Goal: Information Seeking & Learning: Learn about a topic

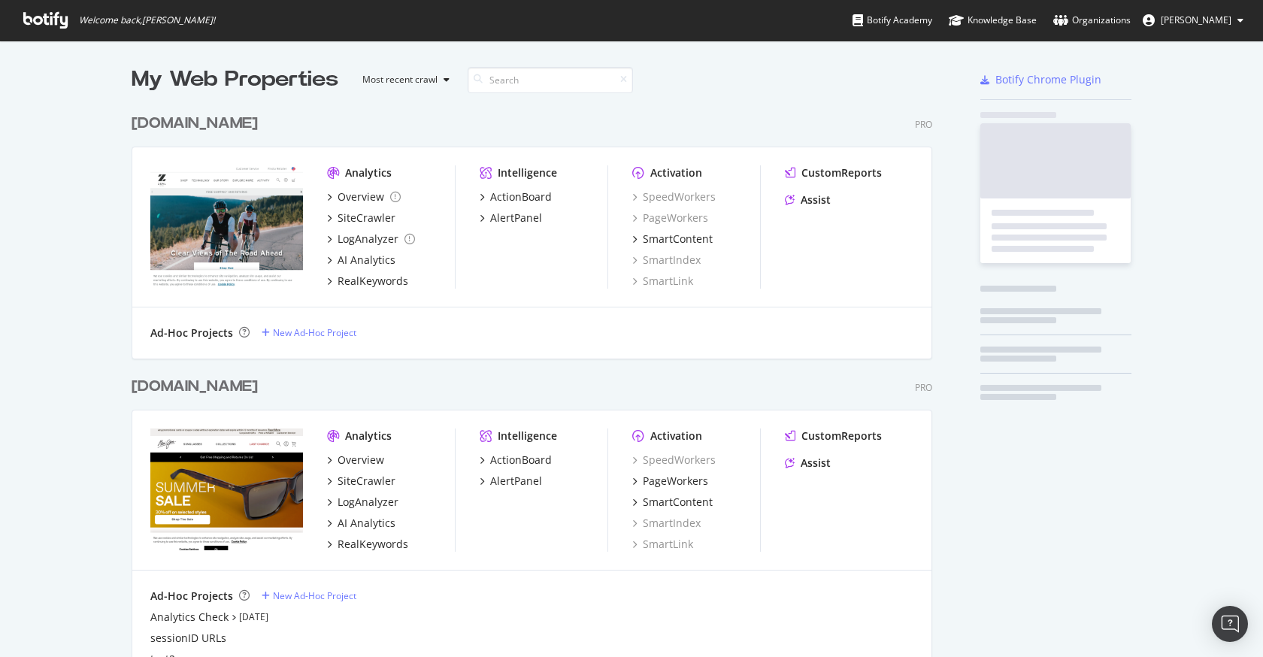
scroll to position [617, 813]
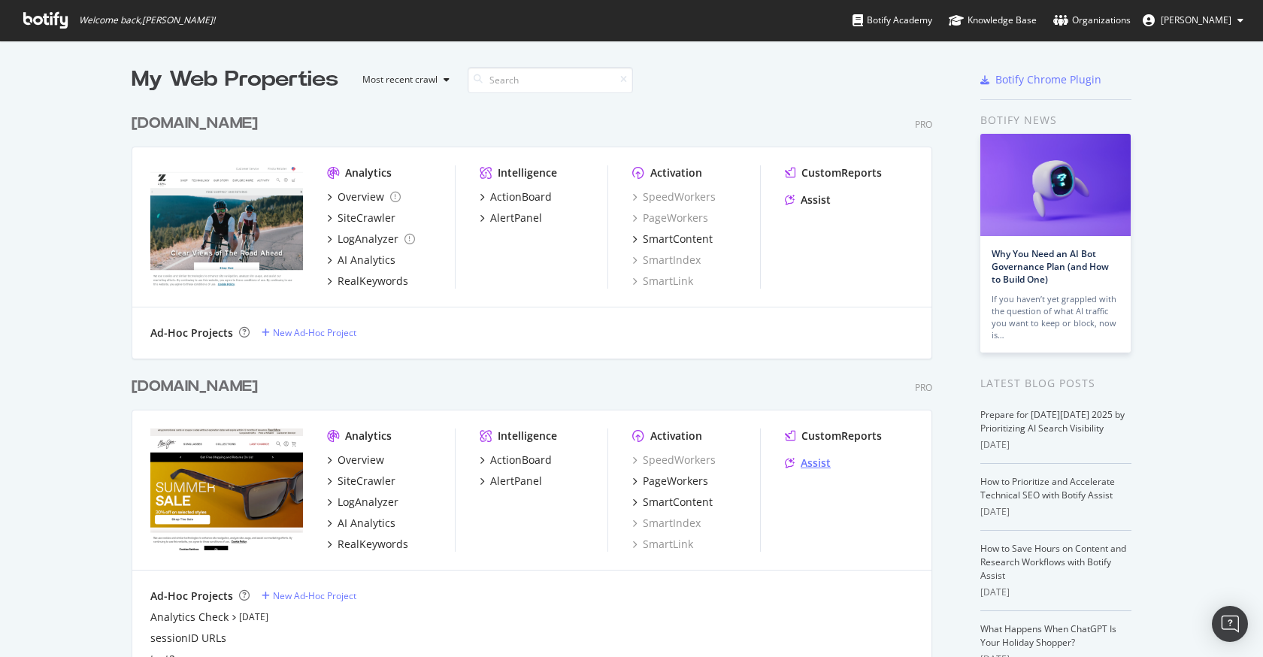
click at [805, 462] on div "Assist" at bounding box center [816, 463] width 30 height 15
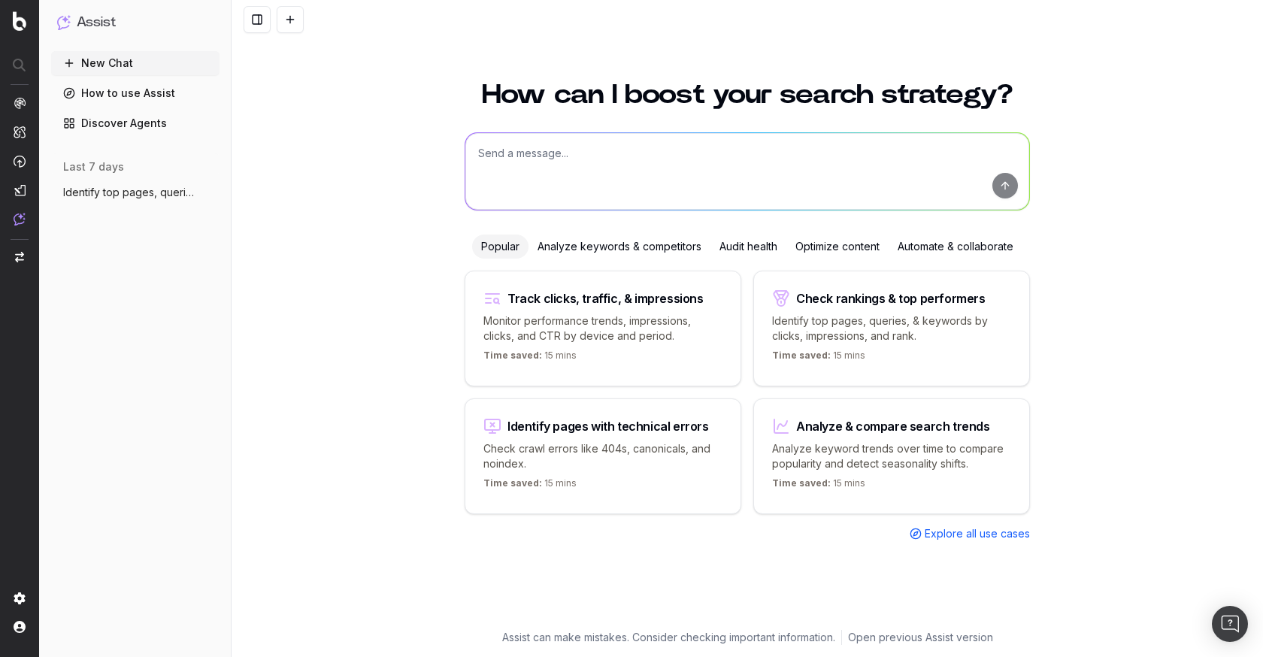
click at [128, 195] on span "Identify top pages, queries, & keywords" at bounding box center [129, 192] width 132 height 15
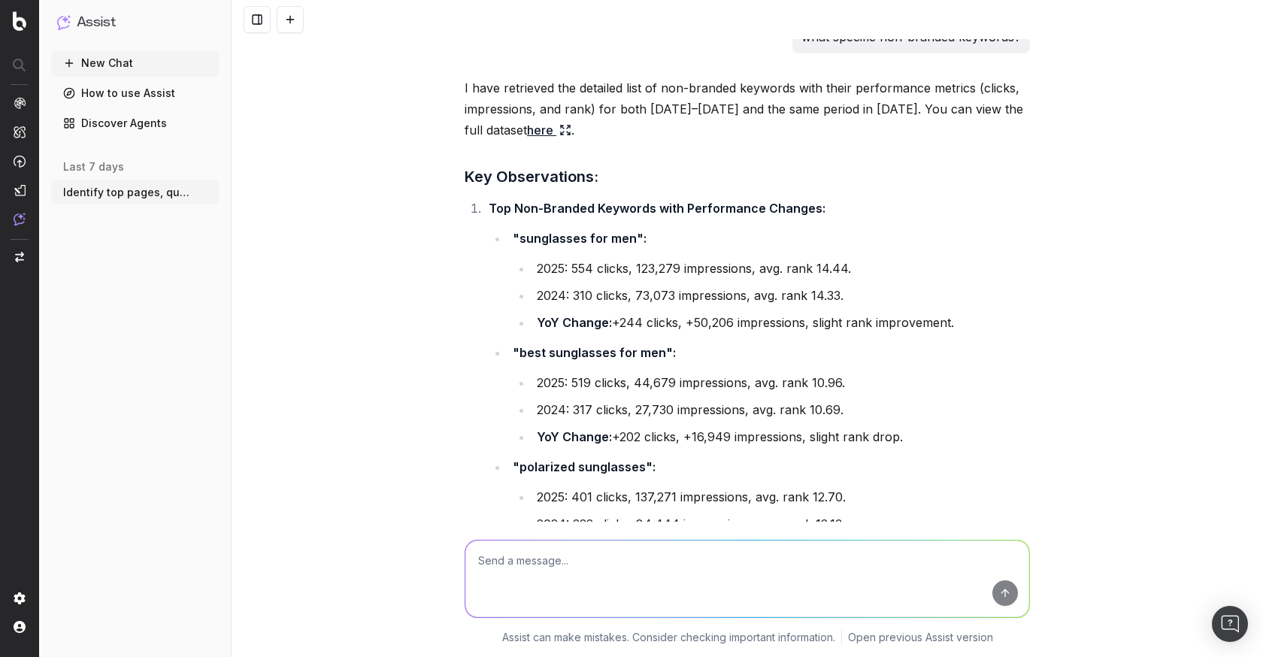
scroll to position [2403, 0]
